Goal: Transaction & Acquisition: Obtain resource

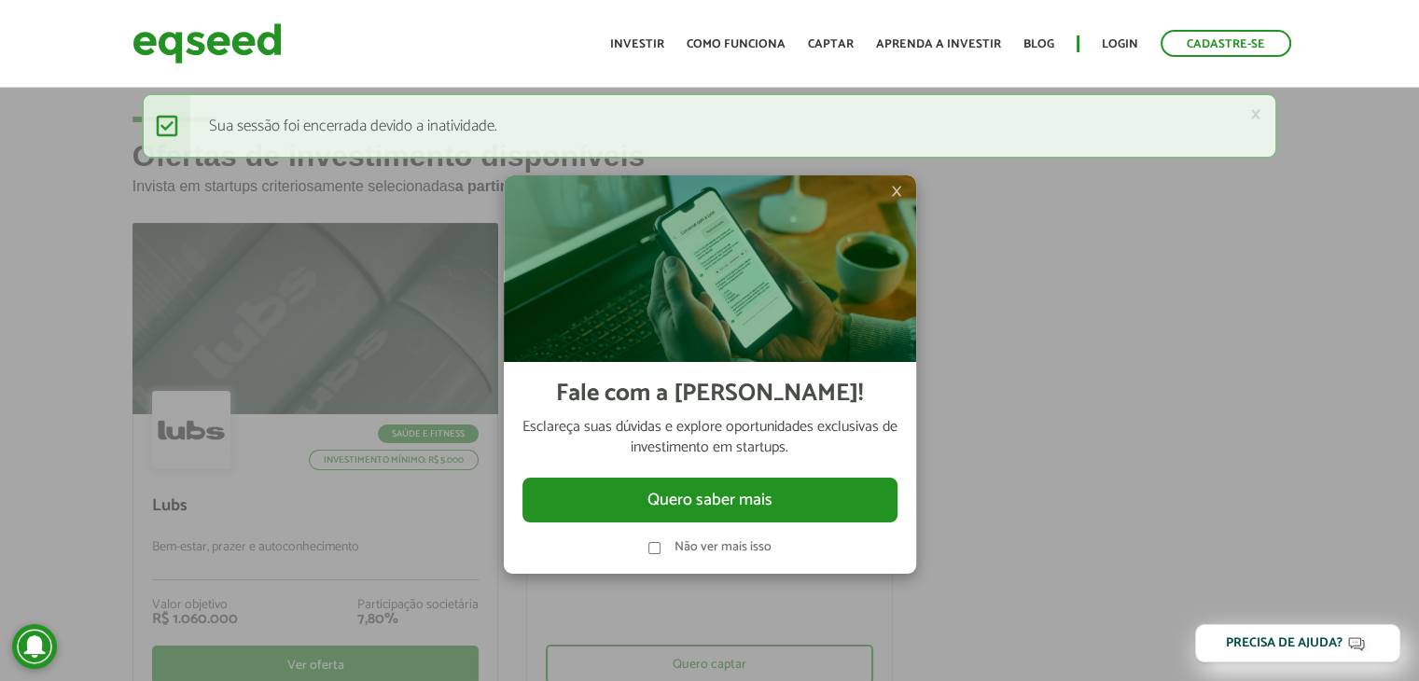
click at [695, 550] on label "Não ver mais isso" at bounding box center [722, 547] width 97 height 13
click at [1049, 392] on div at bounding box center [709, 340] width 1419 height 681
click at [893, 190] on span "×" at bounding box center [896, 191] width 11 height 22
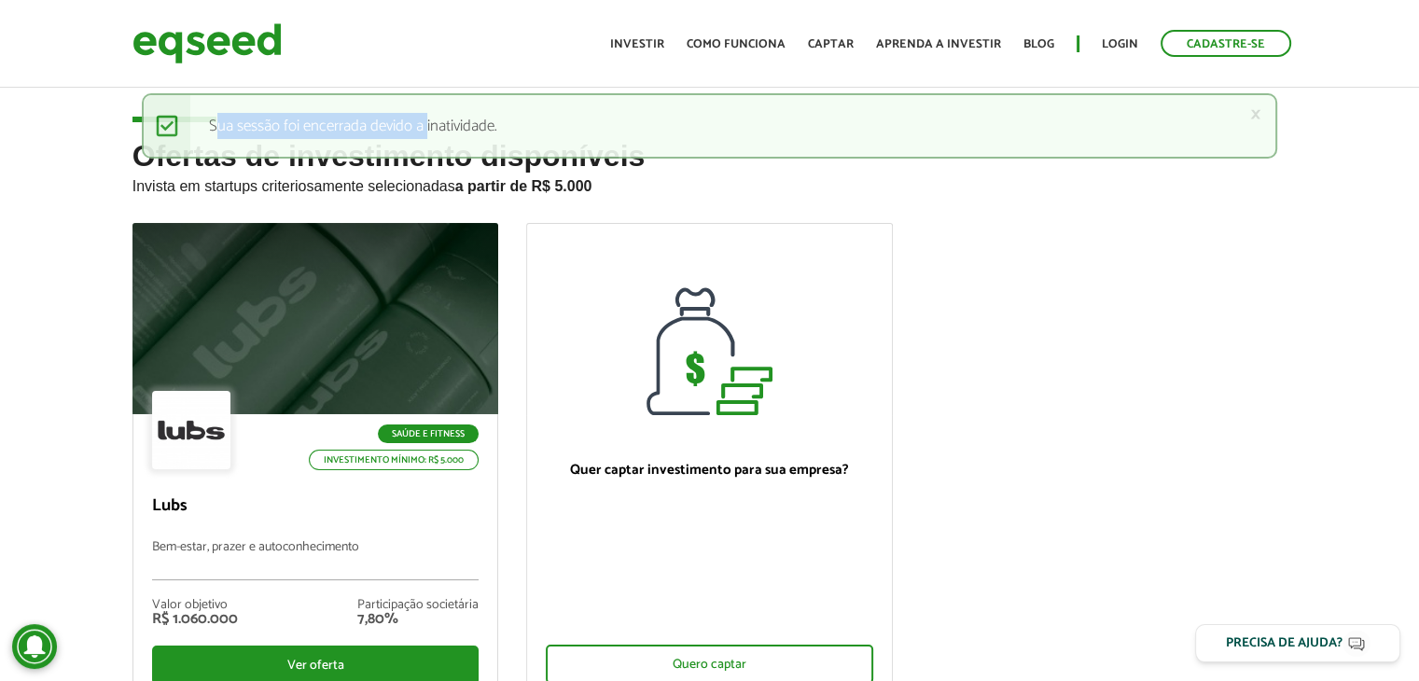
drag, startPoint x: 168, startPoint y: 159, endPoint x: 340, endPoint y: 144, distance: 173.2
click at [357, 146] on div "× Mensagem de status Sua sessão foi encerrada devido a inatividade." at bounding box center [709, 135] width 1135 height 84
drag, startPoint x: 174, startPoint y: 148, endPoint x: 637, endPoint y: 169, distance: 464.1
click at [637, 168] on div "× Mensagem de status Sua sessão foi encerrada devido a inatividade." at bounding box center [709, 135] width 1135 height 84
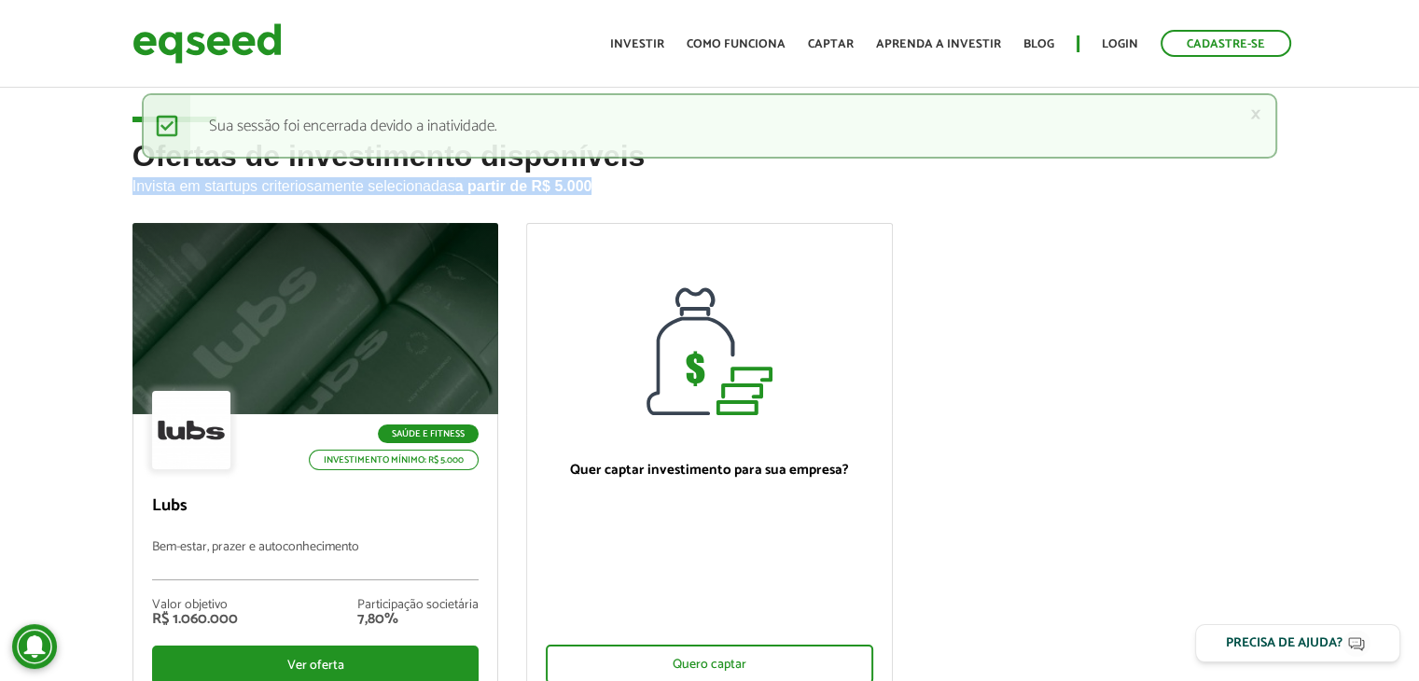
drag, startPoint x: 637, startPoint y: 180, endPoint x: 63, endPoint y: 199, distance: 574.9
click at [63, 199] on div "Ofertas de investimento disponíveis Invista em startups criteriosamente selecio…" at bounding box center [709, 479] width 1419 height 678
click at [380, 217] on h2 "Ofertas de investimento disponíveis Invista em startups criteriosamente selecio…" at bounding box center [709, 181] width 1155 height 83
click at [257, 162] on div "× Mensagem de status Sua sessão foi encerrada devido a inatividade." at bounding box center [709, 135] width 1135 height 84
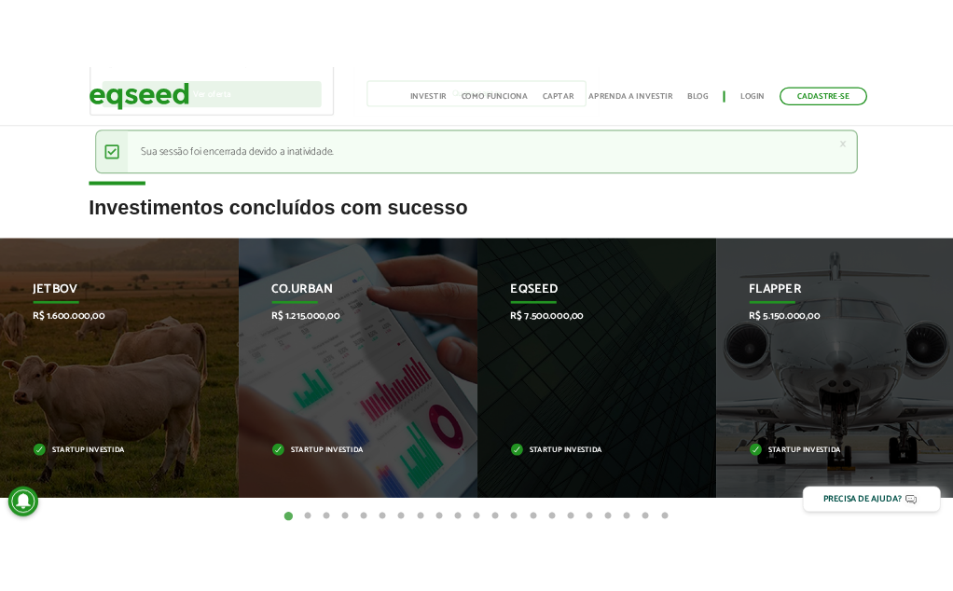
scroll to position [653, 0]
